Goal: Transaction & Acquisition: Purchase product/service

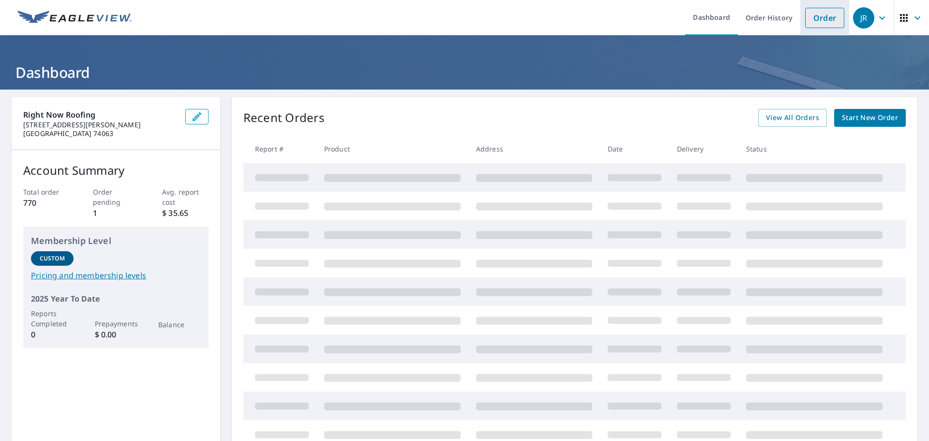
click at [822, 11] on link "Order" at bounding box center [824, 18] width 39 height 20
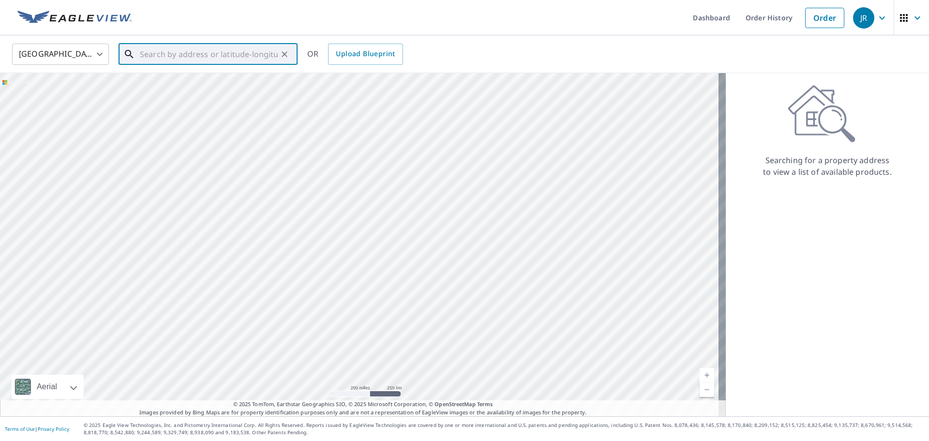
click at [230, 56] on input "text" at bounding box center [209, 54] width 138 height 27
click at [211, 54] on input "text" at bounding box center [209, 54] width 138 height 27
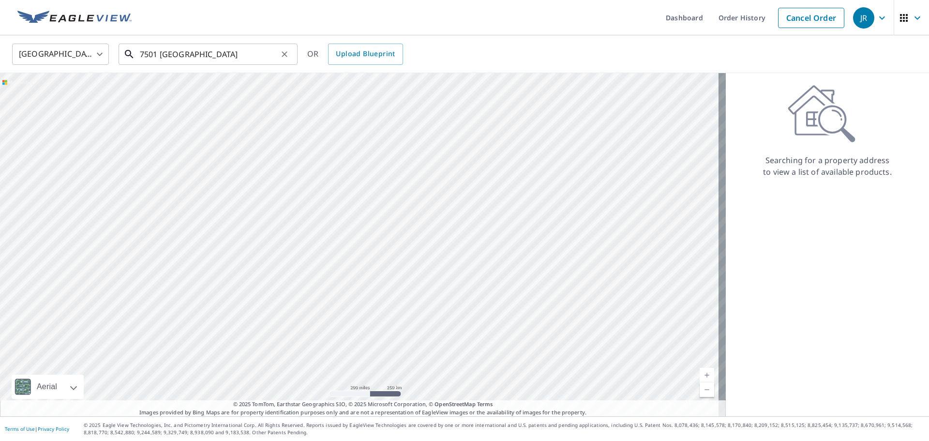
click at [186, 55] on input "7501 [GEOGRAPHIC_DATA]" at bounding box center [209, 54] width 138 height 27
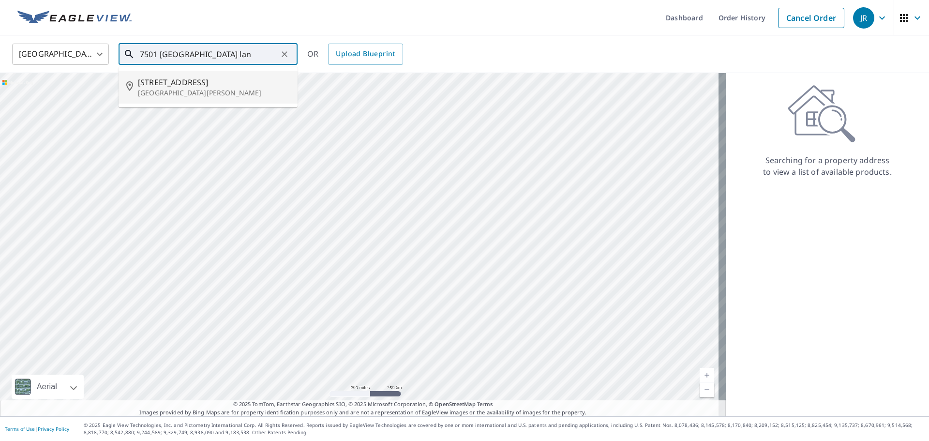
click at [206, 100] on li "[STREET_ADDRESS][PERSON_NAME]" at bounding box center [208, 87] width 179 height 33
type input "[STREET_ADDRESS][PERSON_NAME]"
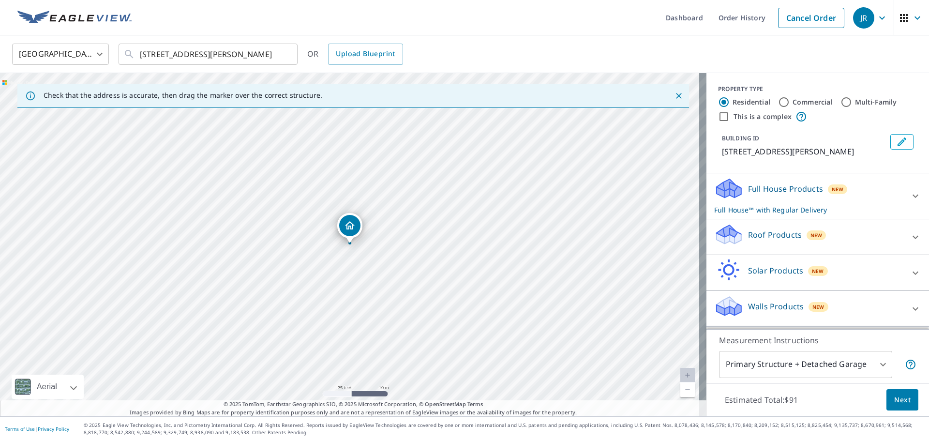
drag, startPoint x: 370, startPoint y: 304, endPoint x: 359, endPoint y: 292, distance: 16.1
click at [359, 292] on div "[STREET_ADDRESS][PERSON_NAME]" at bounding box center [353, 244] width 706 height 343
drag, startPoint x: 358, startPoint y: 240, endPoint x: 350, endPoint y: 223, distance: 19.5
click at [349, 223] on div "[STREET_ADDRESS][PERSON_NAME]" at bounding box center [353, 244] width 706 height 343
click at [825, 251] on div "Roof Products New" at bounding box center [809, 237] width 190 height 28
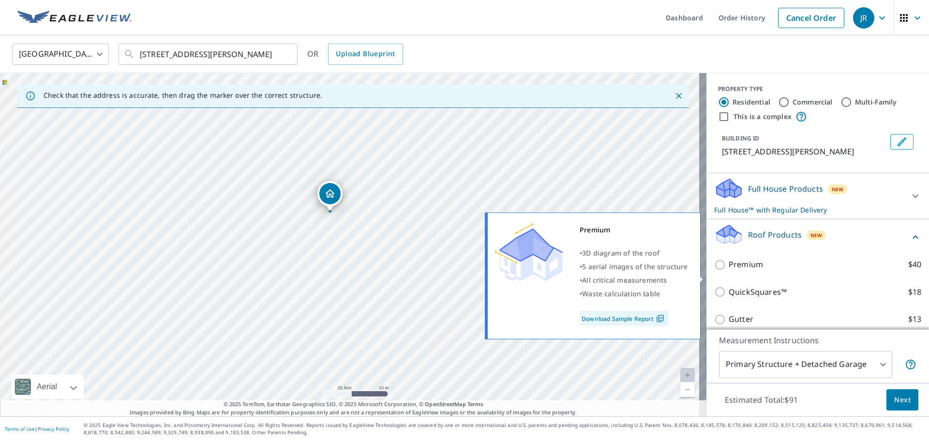
click at [714, 270] on input "Premium $40" at bounding box center [721, 265] width 15 height 12
checkbox input "true"
checkbox input "false"
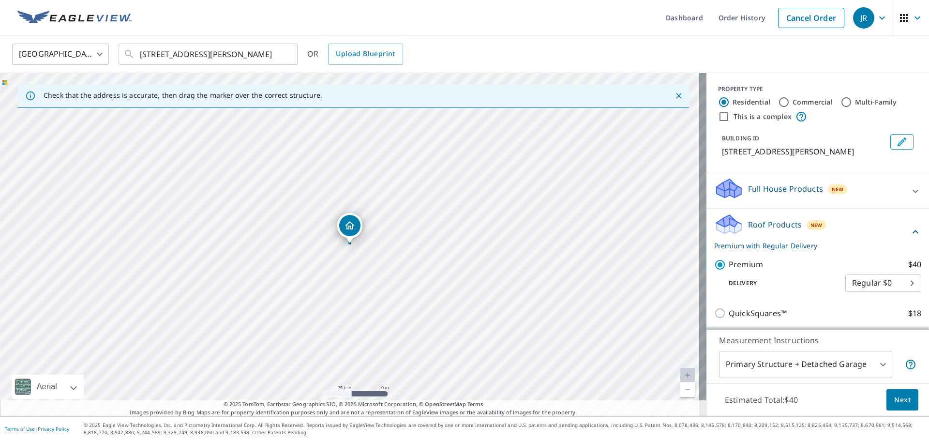
click at [899, 391] on button "Next" at bounding box center [902, 400] width 32 height 22
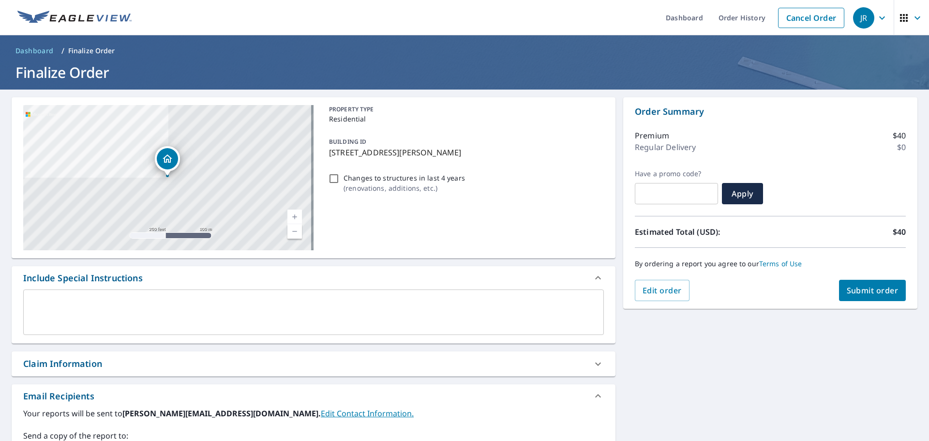
click at [869, 293] on span "Submit order" at bounding box center [873, 290] width 52 height 11
checkbox input "true"
